Goal: Task Accomplishment & Management: Complete application form

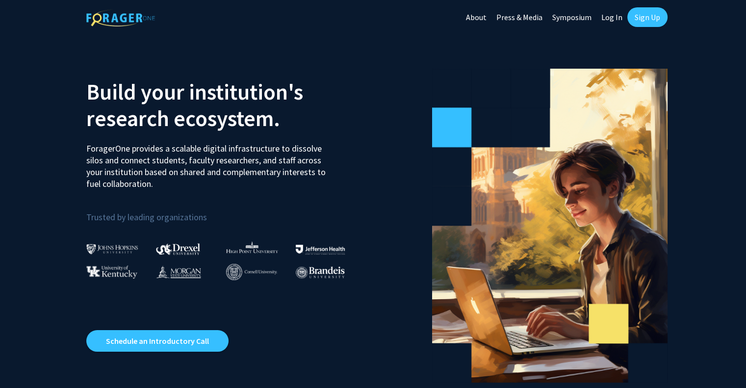
click at [667, 15] on div "Skip navigation About Press & Media Symposium Log In Sign Up" at bounding box center [373, 17] width 746 height 34
click at [659, 15] on link "Sign Up" at bounding box center [648, 17] width 40 height 20
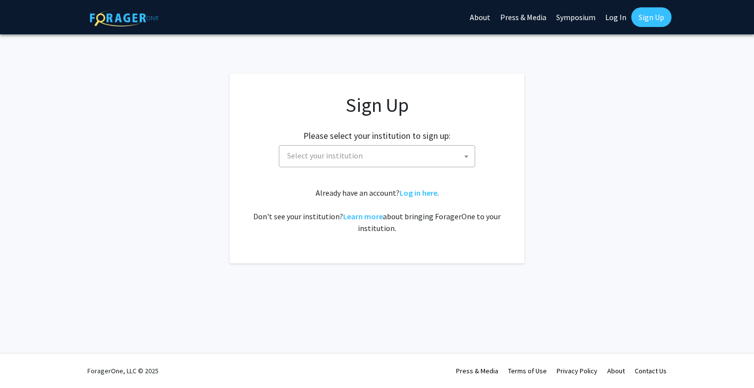
click at [346, 147] on span "Select your institution" at bounding box center [378, 156] width 191 height 20
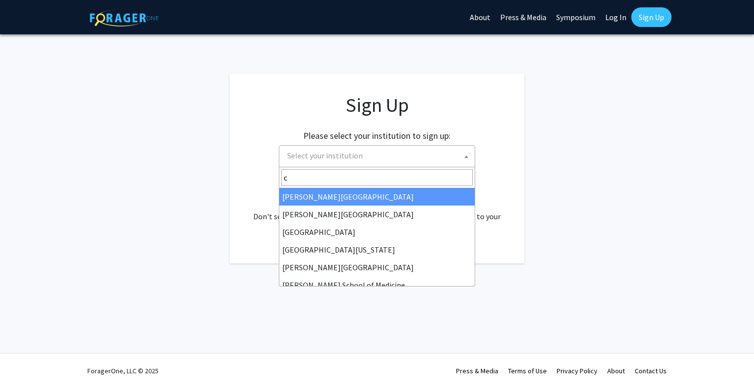
type input "c"
select select "5"
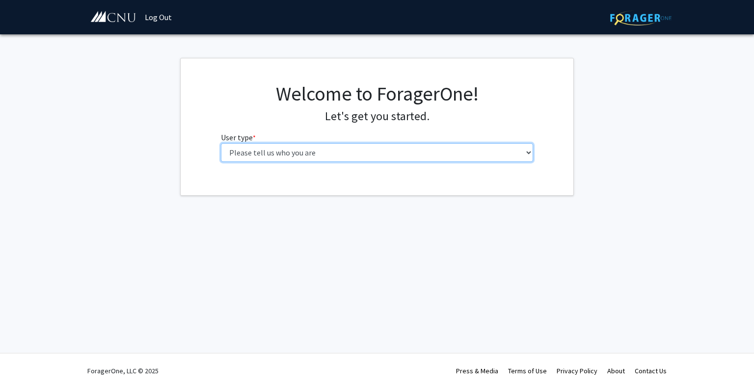
click at [284, 157] on select "Please tell us who you are Undergraduate Student Master's Student Doctoral Cand…" at bounding box center [377, 152] width 313 height 19
select select "1: undergrad"
click at [221, 143] on select "Please tell us who you are Undergraduate Student Master's Student Doctoral Cand…" at bounding box center [377, 152] width 313 height 19
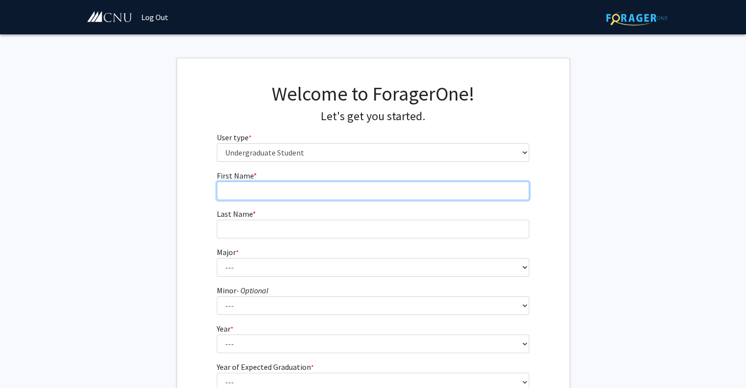
click at [298, 198] on input "First Name * required" at bounding box center [373, 191] width 313 height 19
type input "Ashton"
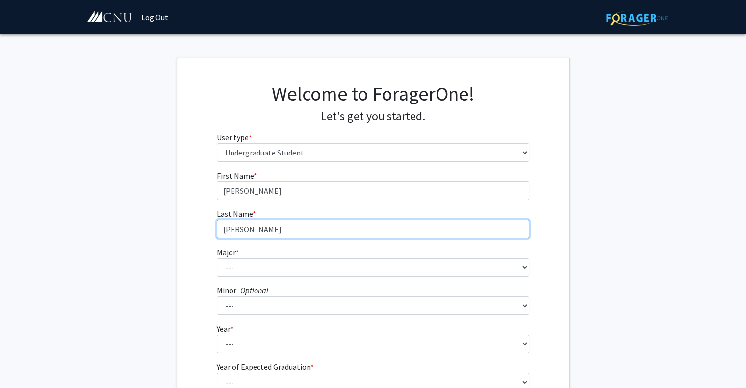
type input "Alcarese"
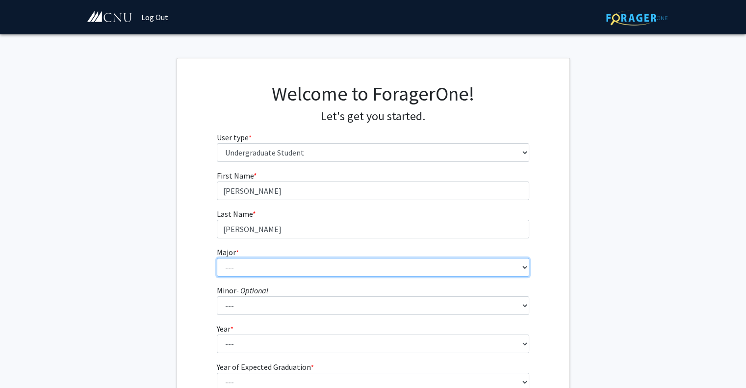
click at [265, 261] on select "--- Accounting Applied Physics Art History Biochemistry Biology Chemistry Class…" at bounding box center [373, 267] width 313 height 19
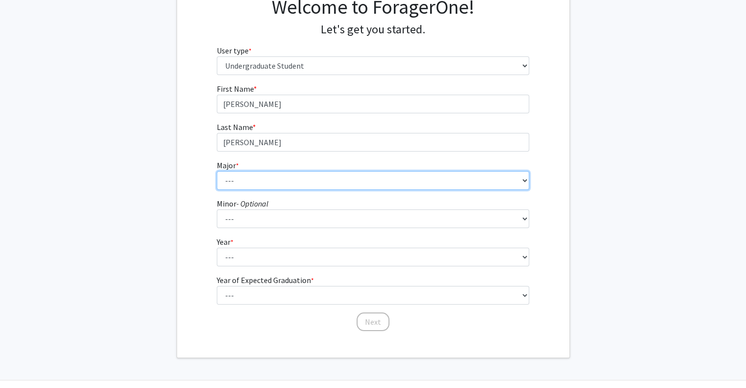
scroll to position [108, 0]
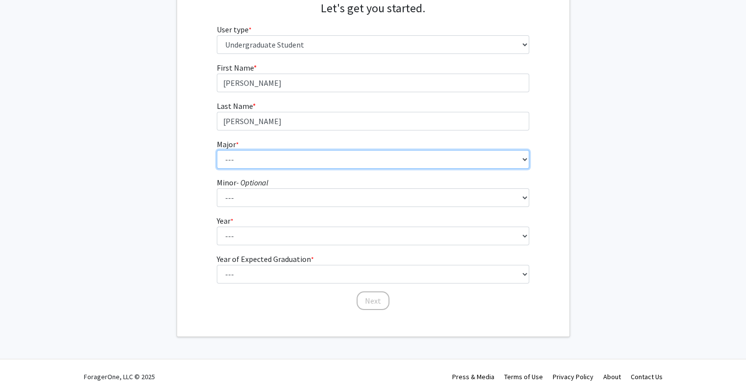
click at [254, 155] on select "--- Accounting Applied Physics Art History Biochemistry Biology Chemistry Class…" at bounding box center [373, 159] width 313 height 19
select select "14: 625"
click at [217, 150] on select "--- Accounting Applied Physics Art History Biochemistry Biology Chemistry Class…" at bounding box center [373, 159] width 313 height 19
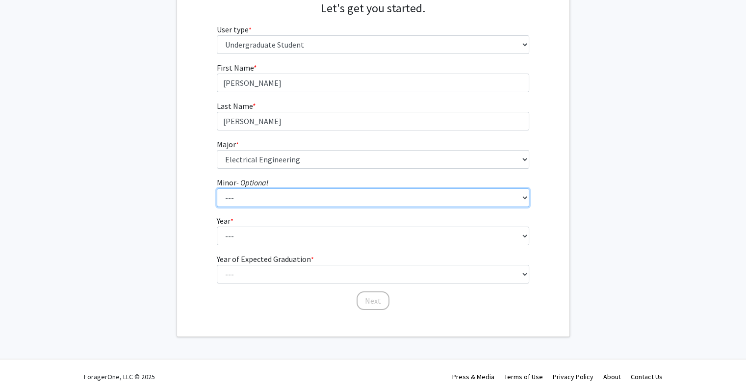
click at [280, 193] on select "--- African American Studies American Studies Anthropology Asian Studies Busine…" at bounding box center [373, 197] width 313 height 19
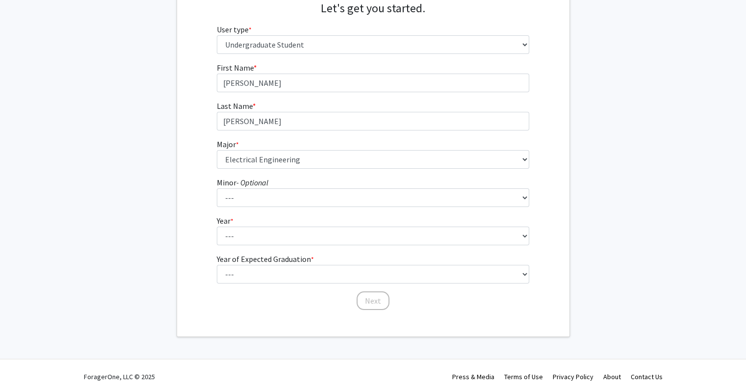
click at [600, 84] on fg-get-started "Welcome to ForagerOne! Let's get you started. User type * required Please tell …" at bounding box center [373, 143] width 746 height 387
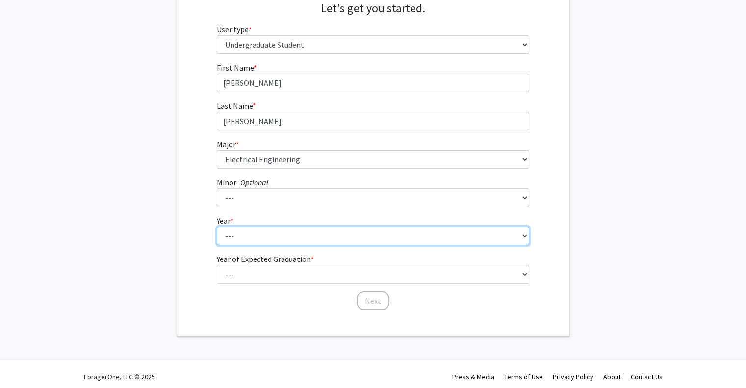
click at [261, 239] on select "--- First-year Sophomore Junior Senior Postbaccalaureate Certificate" at bounding box center [373, 236] width 313 height 19
select select "2: sophomore"
click at [217, 227] on select "--- First-year Sophomore Junior Senior Postbaccalaureate Certificate" at bounding box center [373, 236] width 313 height 19
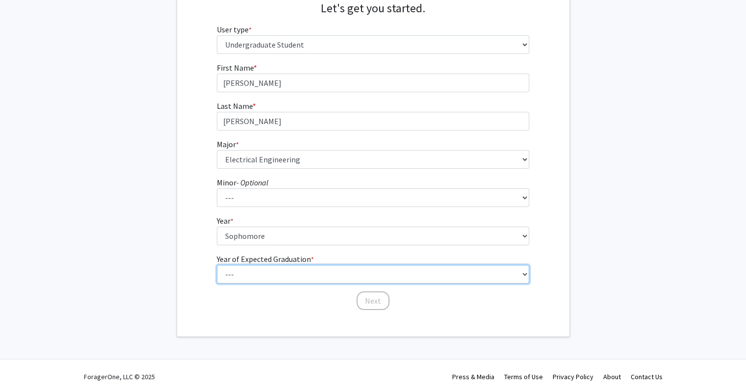
click at [267, 274] on select "--- 2025 2026 2027 2028 2029 2030 2031 2032 2033 2034" at bounding box center [373, 274] width 313 height 19
select select "4: 2028"
click at [217, 265] on select "--- 2025 2026 2027 2028 2029 2030 2031 2032 2033 2034" at bounding box center [373, 274] width 313 height 19
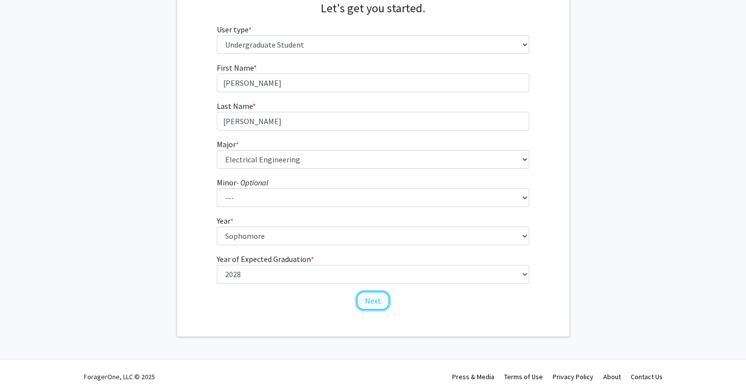
click at [371, 302] on button "Next" at bounding box center [373, 300] width 33 height 19
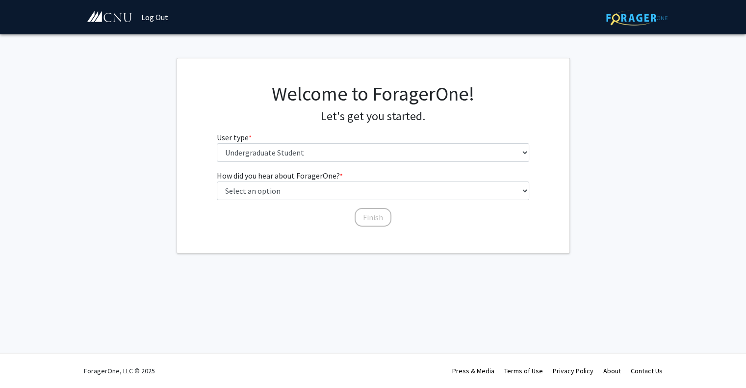
scroll to position [0, 0]
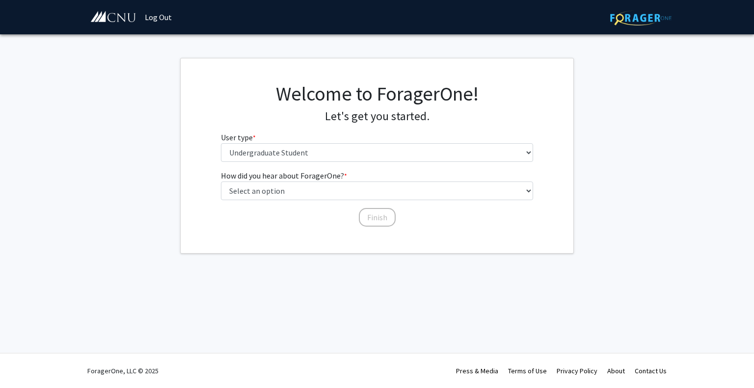
click at [344, 165] on div "Welcome to ForagerOne! Let's get you started. User type * required Please tell …" at bounding box center [376, 126] width 327 height 88
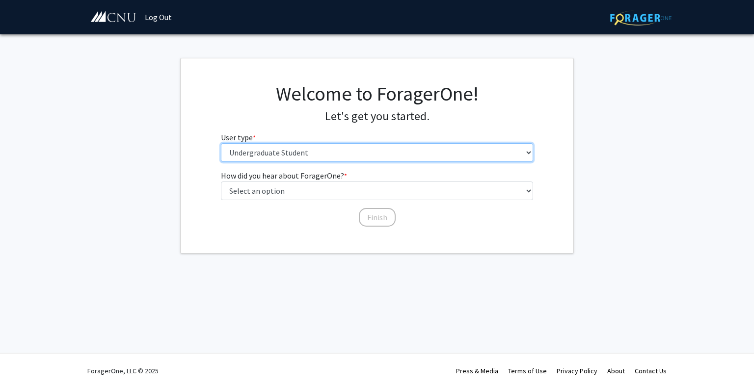
click at [334, 158] on select "Please tell us who you are Undergraduate Student Master's Student Doctoral Cand…" at bounding box center [377, 152] width 313 height 19
click at [221, 143] on select "Please tell us who you are Undergraduate Student Master's Student Doctoral Cand…" at bounding box center [377, 152] width 313 height 19
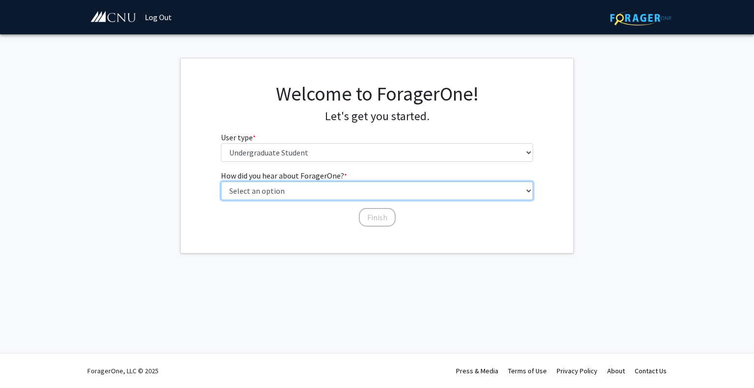
click at [323, 190] on select "Select an option Peer/student recommendation Faculty/staff recommendation Unive…" at bounding box center [377, 191] width 313 height 19
select select "4: university_email"
click at [221, 182] on select "Select an option Peer/student recommendation Faculty/staff recommendation Unive…" at bounding box center [377, 191] width 313 height 19
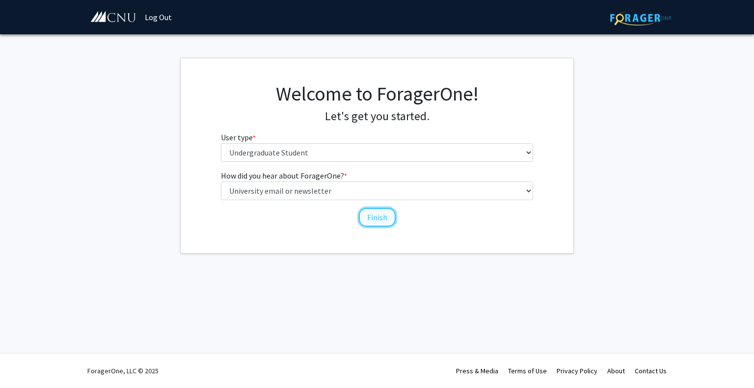
click at [367, 225] on button "Finish" at bounding box center [377, 217] width 37 height 19
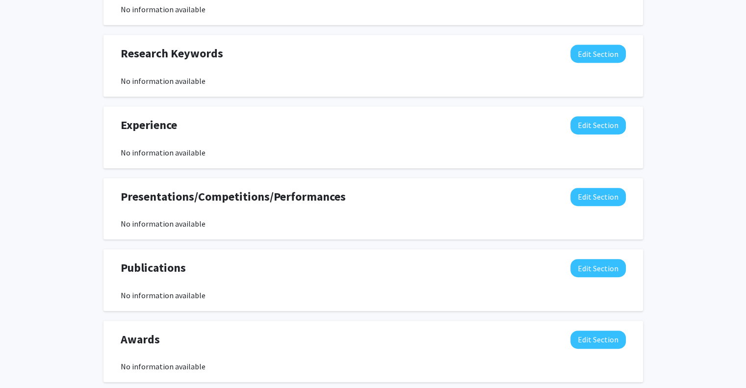
scroll to position [463, 0]
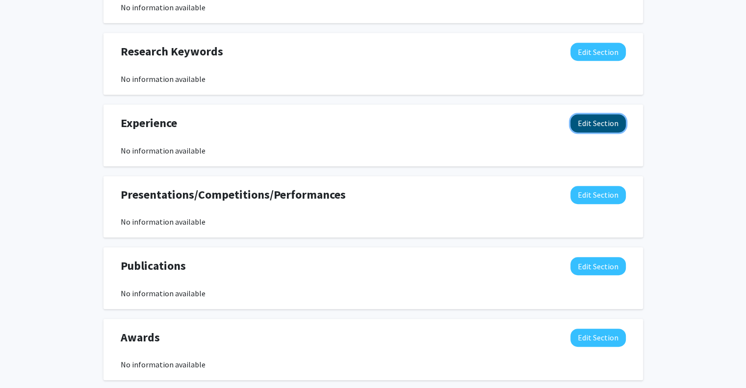
click at [602, 125] on button "Edit Section" at bounding box center [598, 123] width 55 height 18
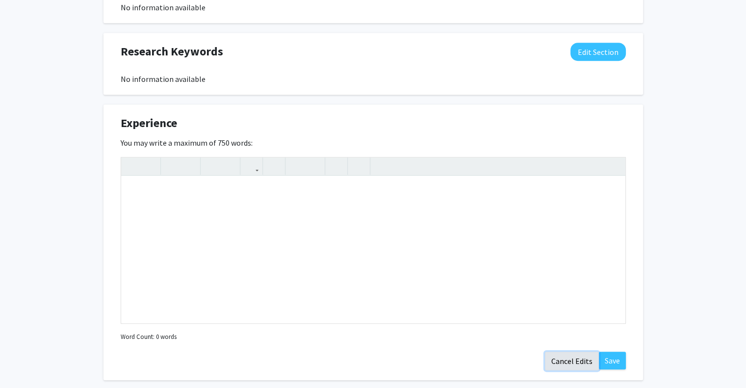
click at [582, 357] on button "Cancel Edits" at bounding box center [572, 361] width 54 height 19
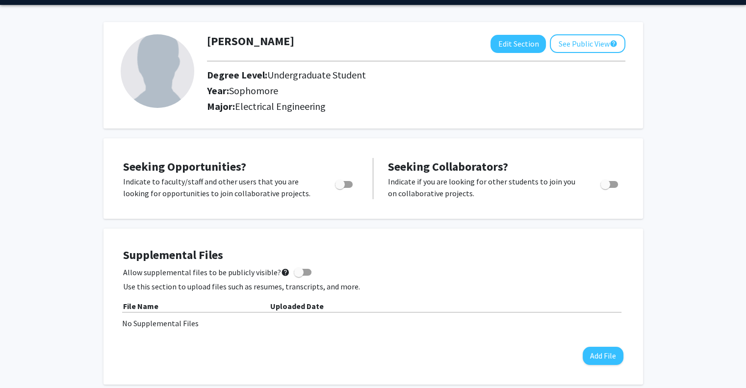
scroll to position [0, 0]
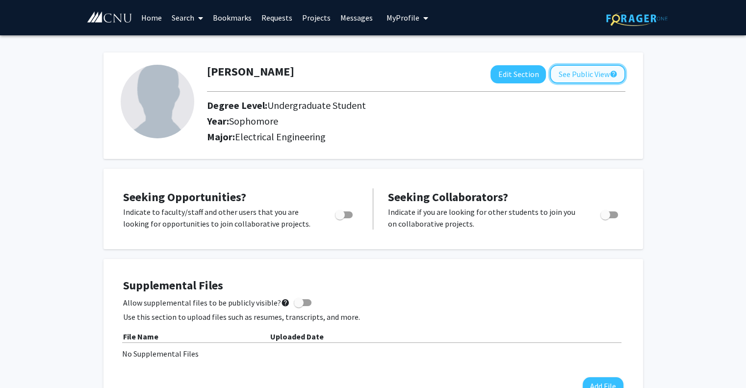
click at [579, 75] on button "See Public View help" at bounding box center [588, 74] width 76 height 19
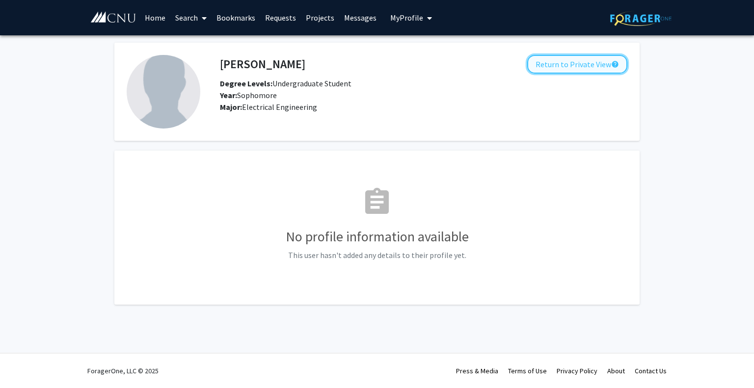
click at [600, 64] on button "Return to Private View help" at bounding box center [577, 64] width 100 height 19
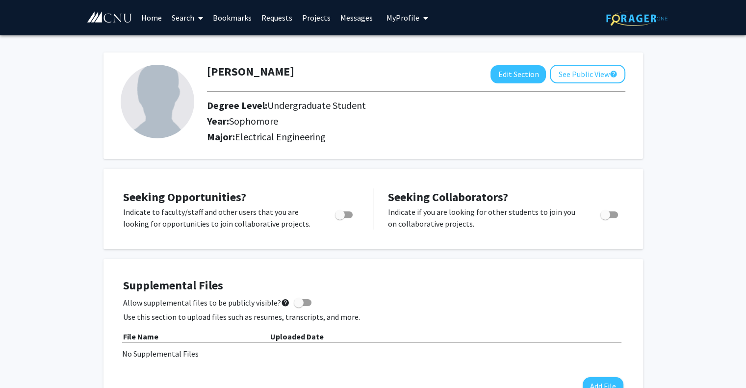
click at [340, 219] on span "Toggle" at bounding box center [340, 215] width 10 height 10
click at [340, 219] on input "Are you actively seeking opportunities?" at bounding box center [340, 218] width 0 height 0
checkbox input "true"
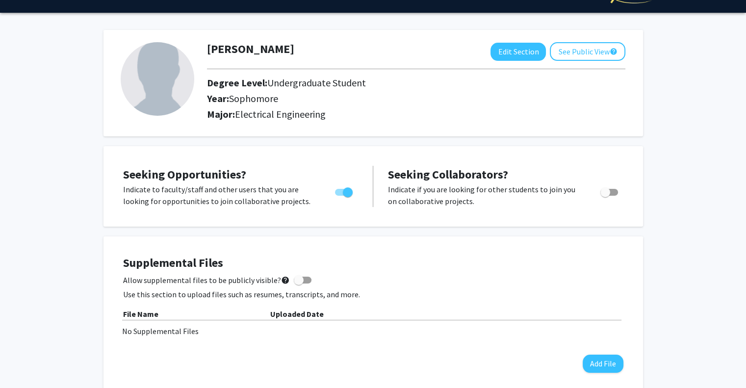
click at [286, 180] on div "Seeking Opportunities? Indicate to faculty/staff and other users that you are l…" at bounding box center [240, 186] width 235 height 41
